Goal: Communication & Community: Answer question/provide support

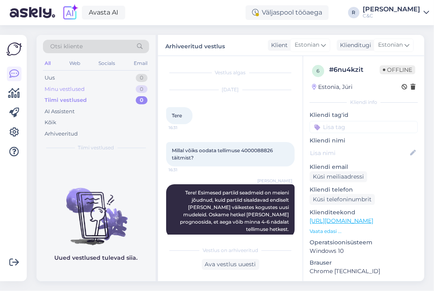
scroll to position [259, 0]
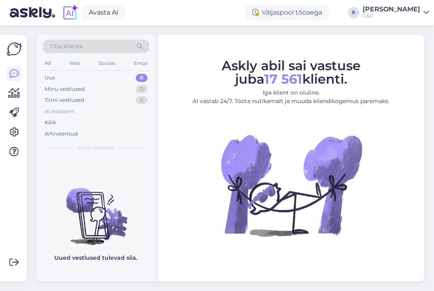
click at [105, 109] on div "AI Assistent" at bounding box center [96, 111] width 106 height 11
click at [96, 122] on div "Kõik" at bounding box center [96, 122] width 106 height 11
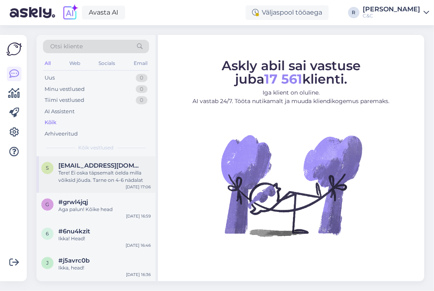
click at [103, 176] on div "Tere! Ei oska täpsemalt öelda milla võiksid jõuda. Tarne on 4-6 nädalat" at bounding box center [104, 176] width 92 height 15
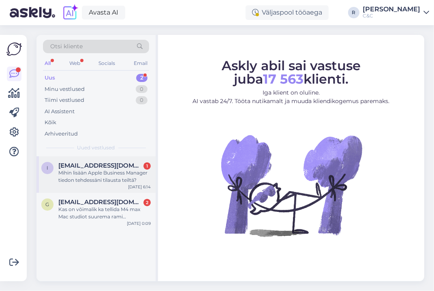
click at [94, 177] on div "Mihin lisään Apple Business Manager tiedon tehdessäni tilausta teiltä?" at bounding box center [104, 176] width 92 height 15
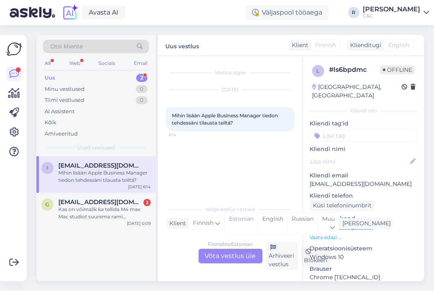
click at [235, 256] on div "Finnish to Estonian Võta vestlus üle" at bounding box center [231, 256] width 64 height 15
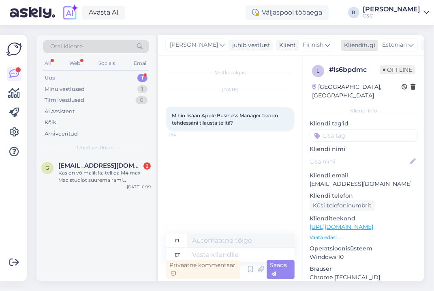
click at [383, 47] on span "Estonian" at bounding box center [395, 45] width 25 height 9
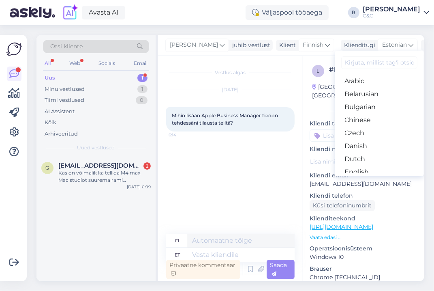
click at [349, 65] on input at bounding box center [380, 62] width 76 height 13
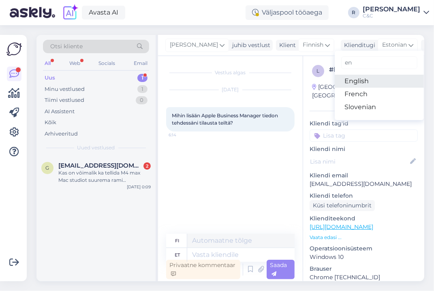
type input "en"
click at [335, 84] on link "English" at bounding box center [379, 81] width 89 height 13
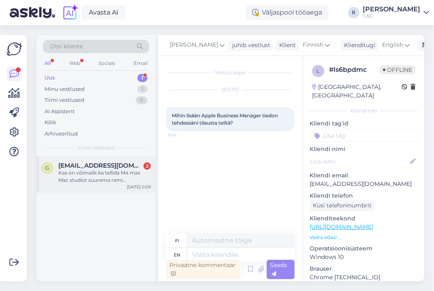
click at [130, 177] on div "Kas on võimalik ka tellida M4 max Mac studiot suurema rami ja mäluga?" at bounding box center [104, 176] width 92 height 15
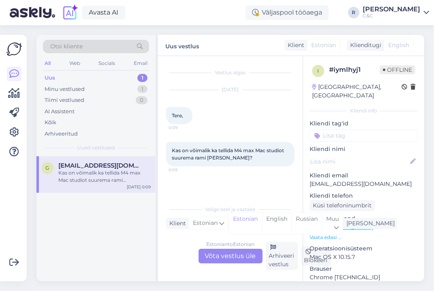
click at [238, 256] on div "Estonian to Estonian Võta vestlus üle" at bounding box center [231, 256] width 64 height 15
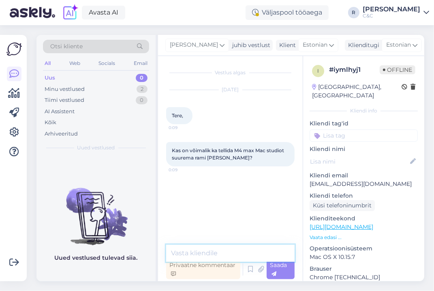
click at [243, 254] on textarea at bounding box center [230, 253] width 129 height 17
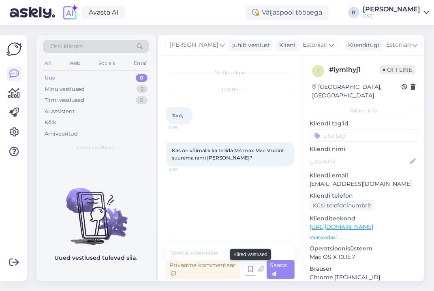
click at [247, 267] on icon at bounding box center [251, 269] width 10 height 12
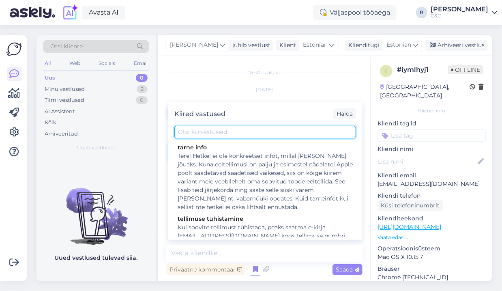
click at [254, 135] on input "text" at bounding box center [265, 132] width 182 height 13
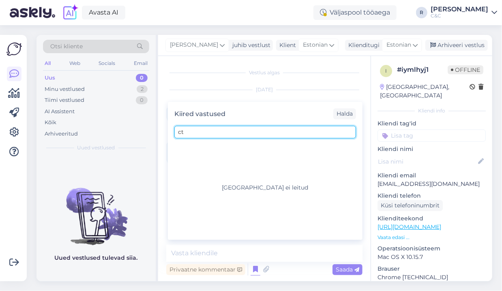
type input "c"
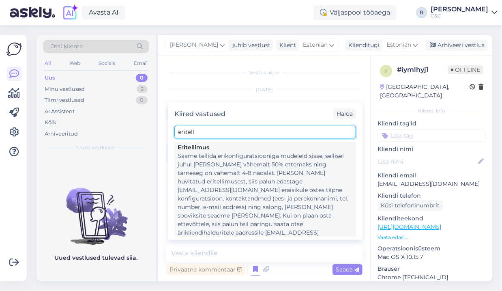
type input "eritell"
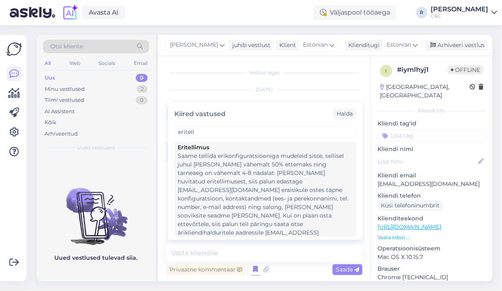
click at [234, 159] on div "Saame tellida erikonfiguratsiooniga mudeleid sisse, sellisel juhul oleks tarvis…" at bounding box center [265, 199] width 175 height 94
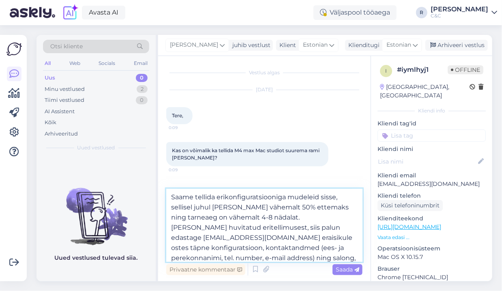
click at [170, 195] on textarea "Saame tellida erikonfiguratsiooniga mudeleid sisse, sellisel juhul oleks tarvis…" at bounding box center [264, 225] width 196 height 73
type textarea "Tere! Saame tellida erikonfiguratsiooniga mudeleid sisse, sellisel juhul oleks …"
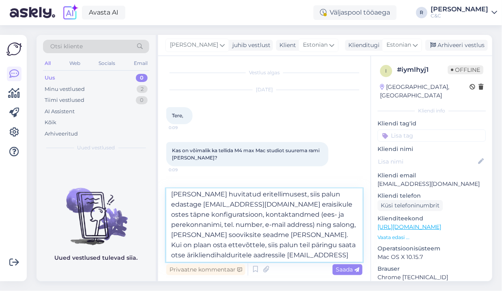
scroll to position [35, 0]
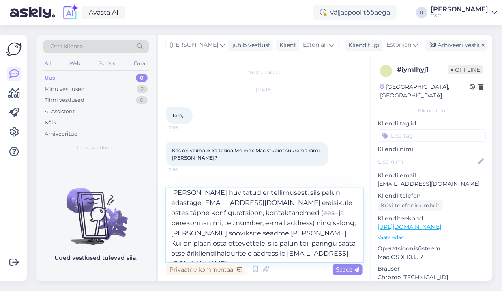
click at [265, 240] on textarea "Tere! Saame tellida erikonfiguratsiooniga mudeleid sisse, sellisel juhul oleks …" at bounding box center [264, 225] width 196 height 73
click at [311, 253] on textarea "Tere! Saame tellida erikonfiguratsiooniga mudeleid sisse, sellisel juhul oleks …" at bounding box center [264, 225] width 196 height 73
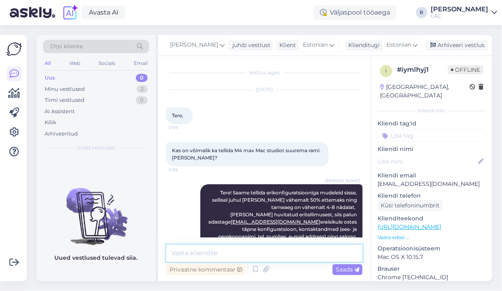
scroll to position [0, 0]
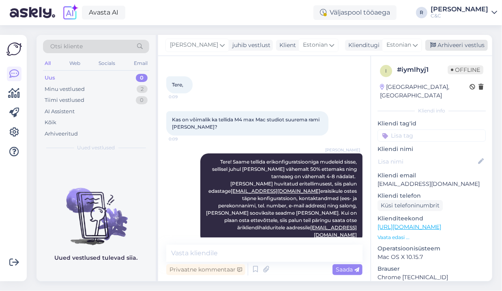
click at [434, 48] on div "Arhiveeri vestlus" at bounding box center [457, 45] width 62 height 11
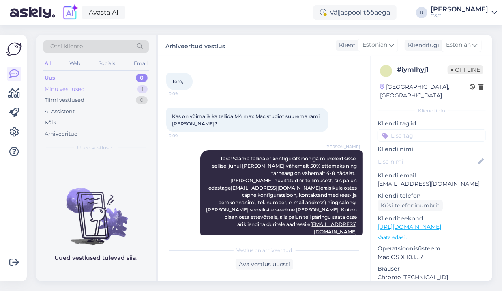
click at [120, 86] on div "Minu vestlused 1" at bounding box center [96, 89] width 106 height 11
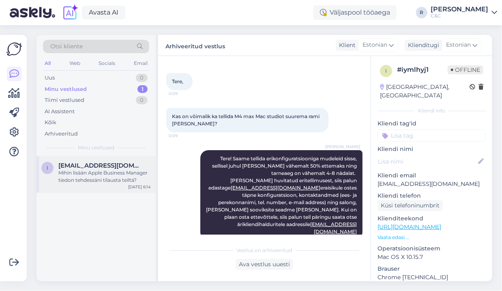
click at [89, 168] on span "it-vendors.cnc@admicom.com" at bounding box center [100, 165] width 84 height 7
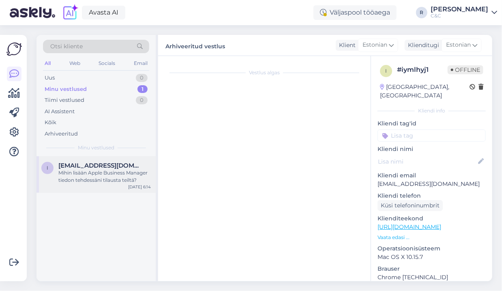
scroll to position [0, 0]
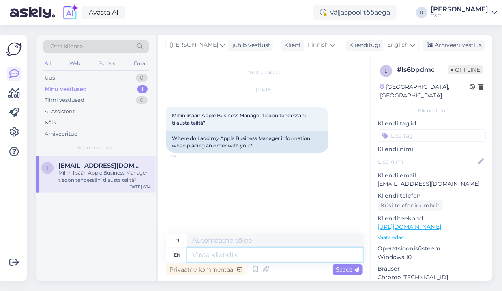
click at [226, 253] on textarea at bounding box center [274, 255] width 175 height 14
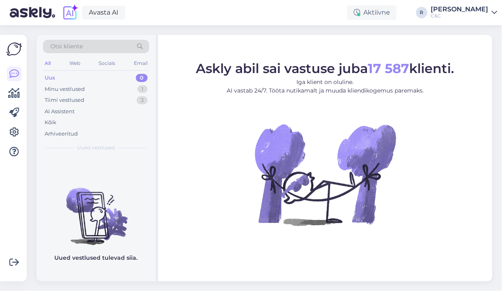
click at [112, 52] on div "Otsi kliente" at bounding box center [96, 46] width 106 height 13
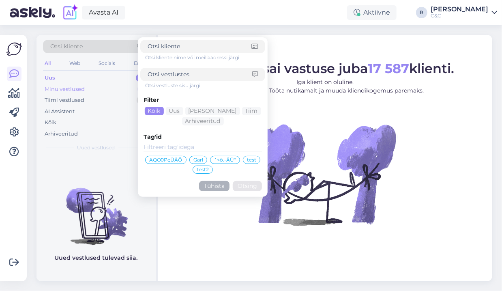
click at [110, 85] on div "Minu vestlused 1" at bounding box center [96, 89] width 106 height 11
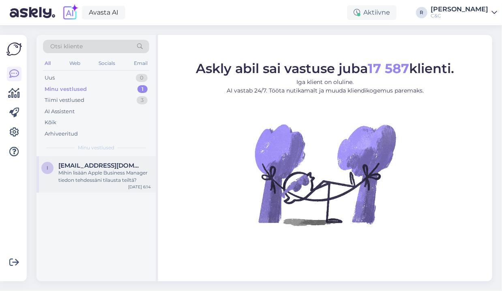
click at [109, 168] on span "it-vendors.cnc@admicom.com" at bounding box center [100, 165] width 84 height 7
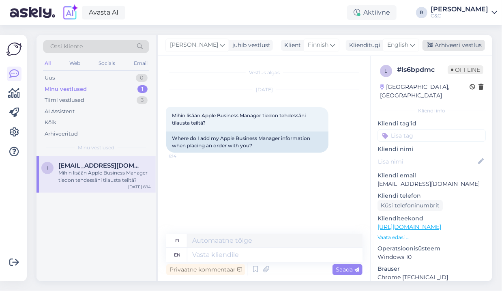
click at [441, 43] on div "Arhiveeri vestlus" at bounding box center [454, 45] width 62 height 11
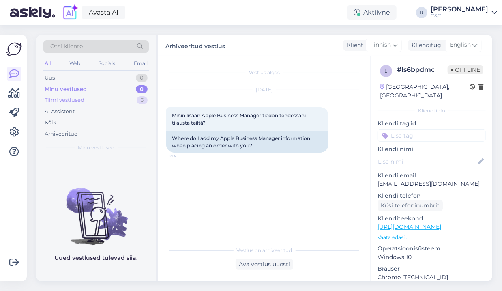
click at [138, 99] on div "3" at bounding box center [142, 100] width 11 height 8
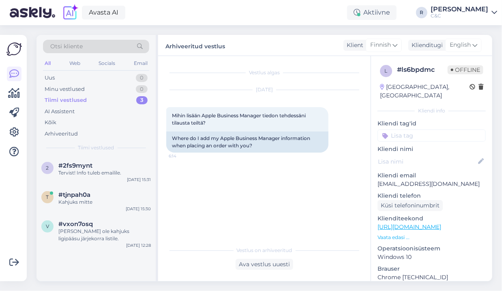
click at [109, 41] on div "Otsi kliente" at bounding box center [96, 46] width 106 height 13
